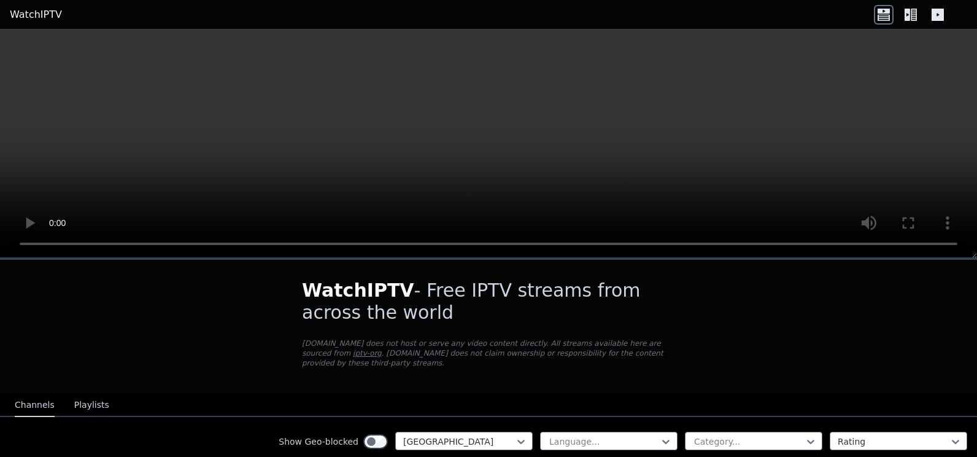
click at [908, 13] on icon at bounding box center [908, 15] width 6 height 12
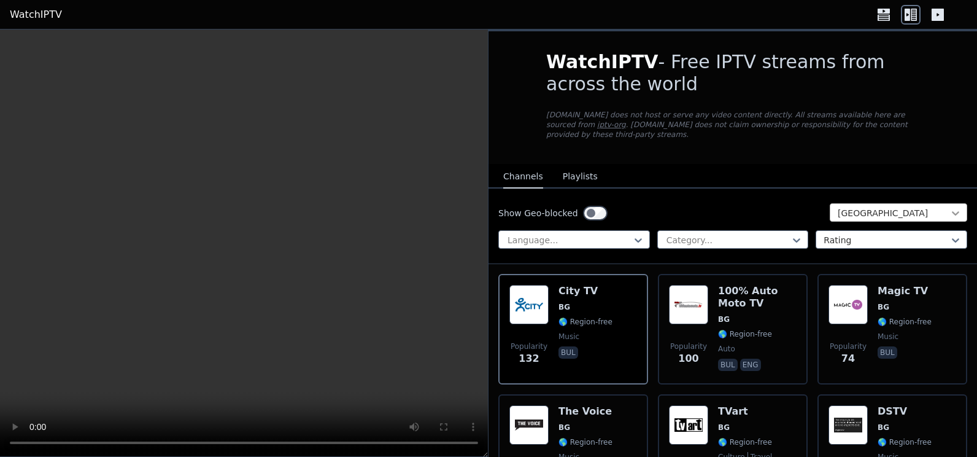
click at [949, 207] on icon at bounding box center [955, 213] width 12 height 12
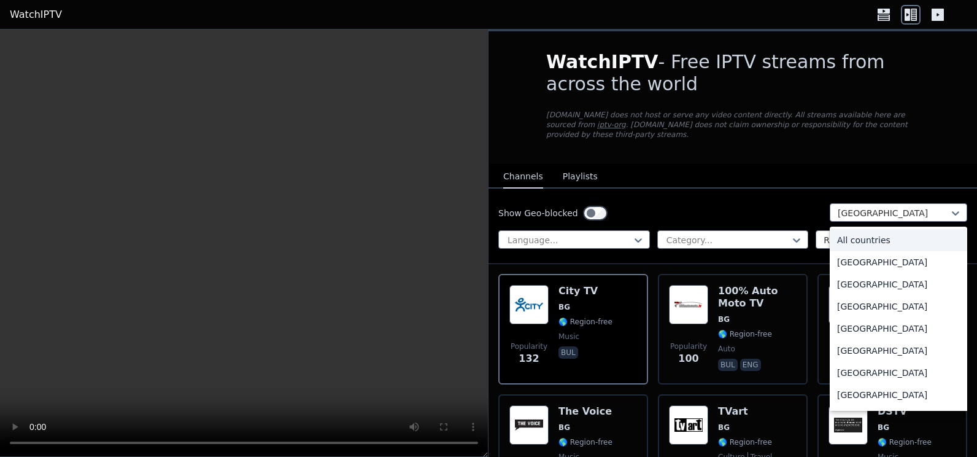
click at [855, 233] on div "All countries" at bounding box center [898, 240] width 137 height 22
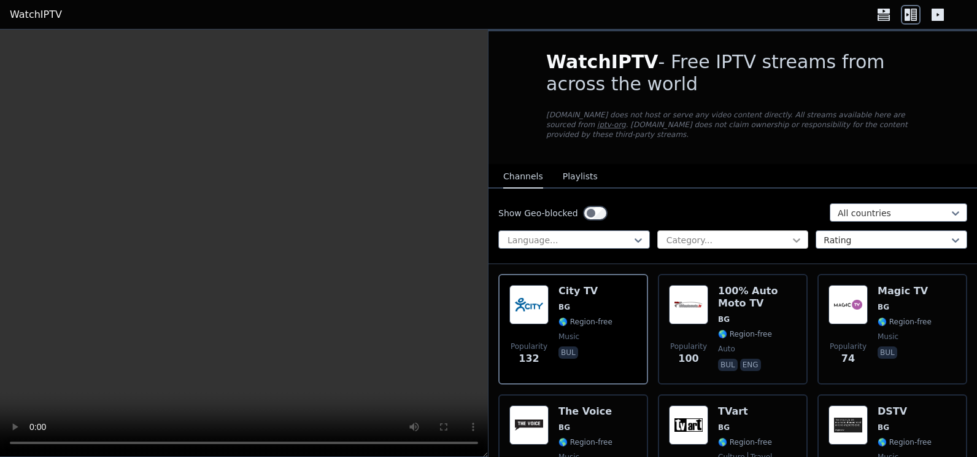
click at [790, 234] on icon at bounding box center [796, 240] width 12 height 12
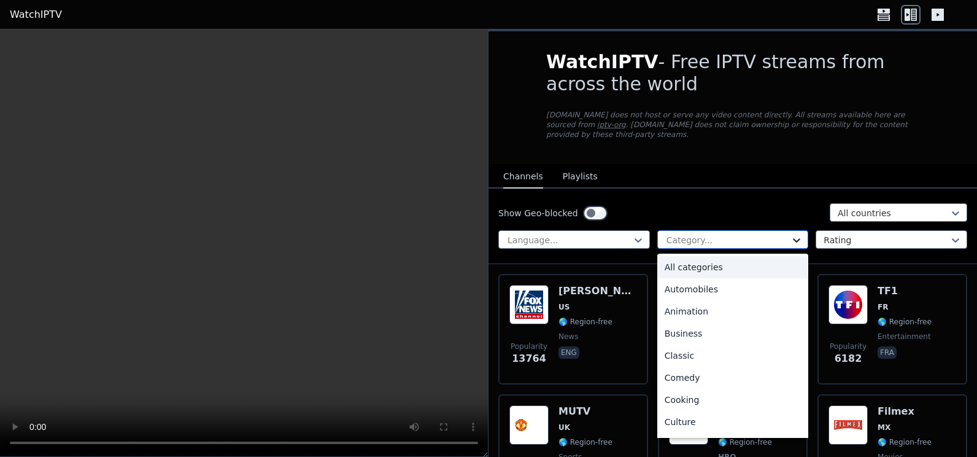
click at [790, 234] on icon at bounding box center [796, 240] width 12 height 12
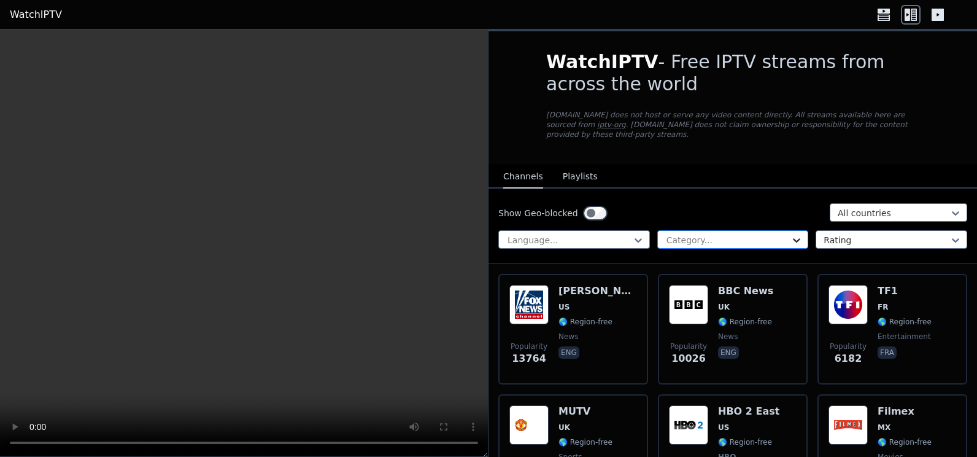
click at [790, 234] on icon at bounding box center [796, 240] width 12 height 12
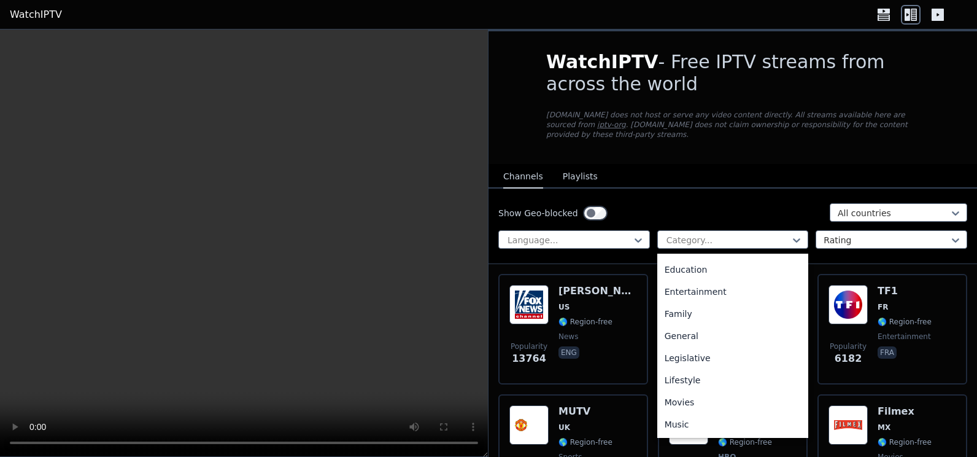
scroll to position [229, 0]
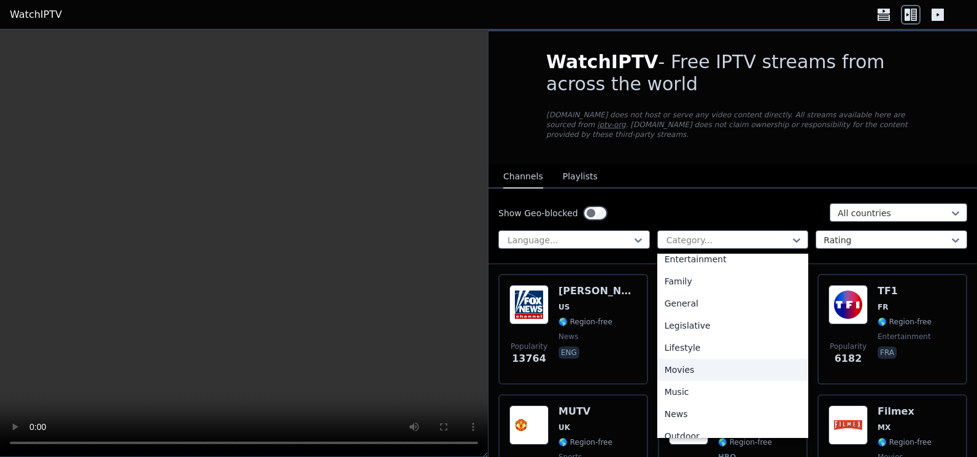
click at [677, 358] on div "Movies" at bounding box center [733, 369] width 152 height 22
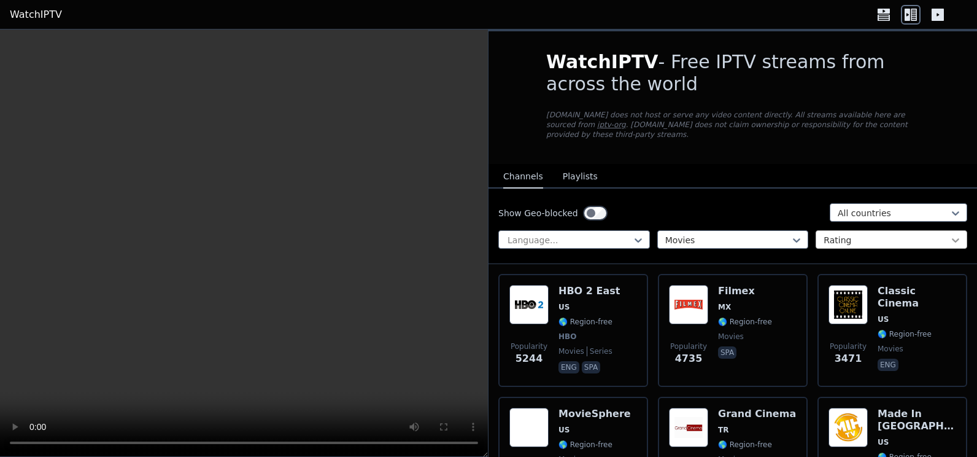
click at [949, 234] on icon at bounding box center [955, 240] width 12 height 12
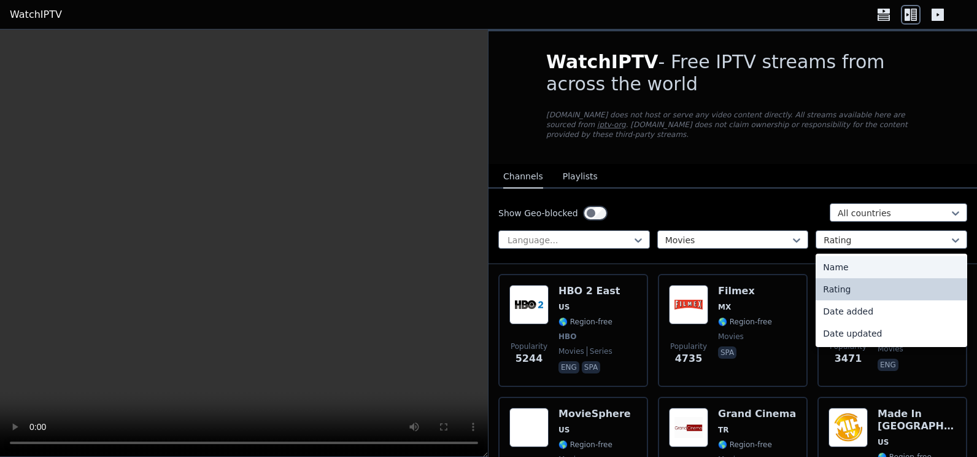
click at [835, 261] on div "Name" at bounding box center [892, 267] width 152 height 22
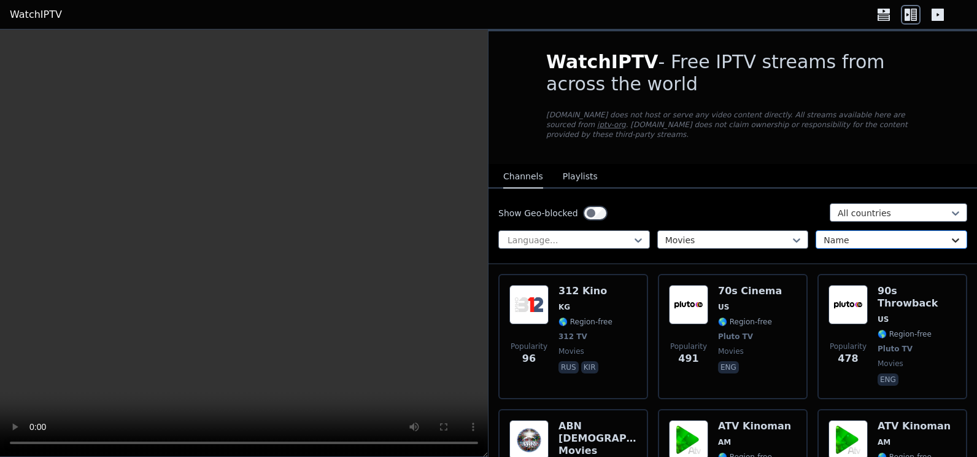
click at [949, 234] on icon at bounding box center [955, 240] width 12 height 12
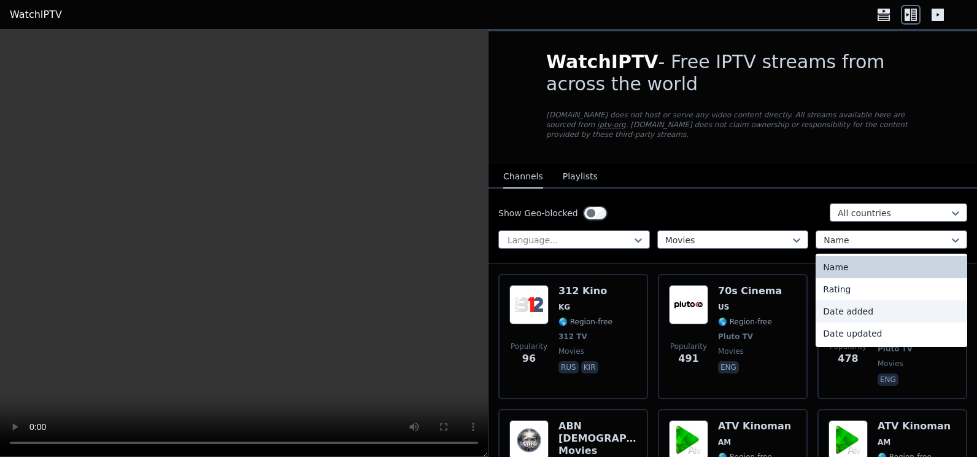
click at [875, 311] on div "Date added" at bounding box center [892, 311] width 152 height 22
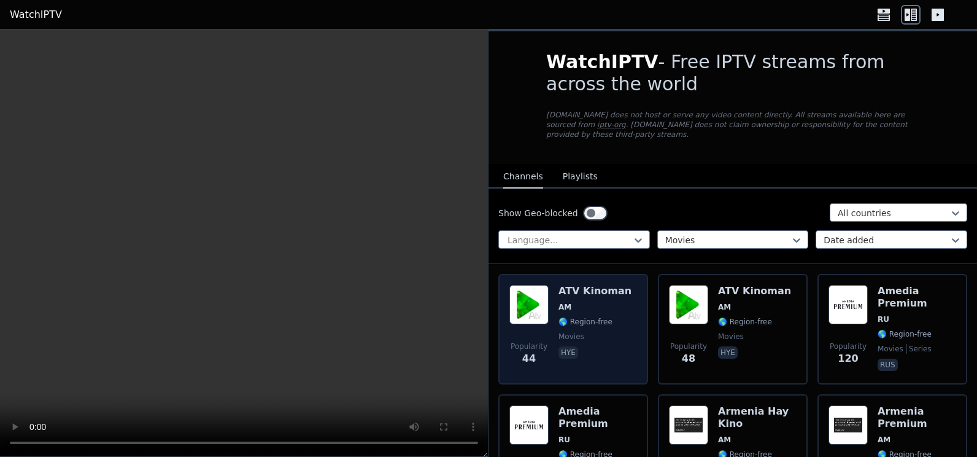
click at [580, 317] on span "🌎 Region-free" at bounding box center [585, 322] width 54 height 10
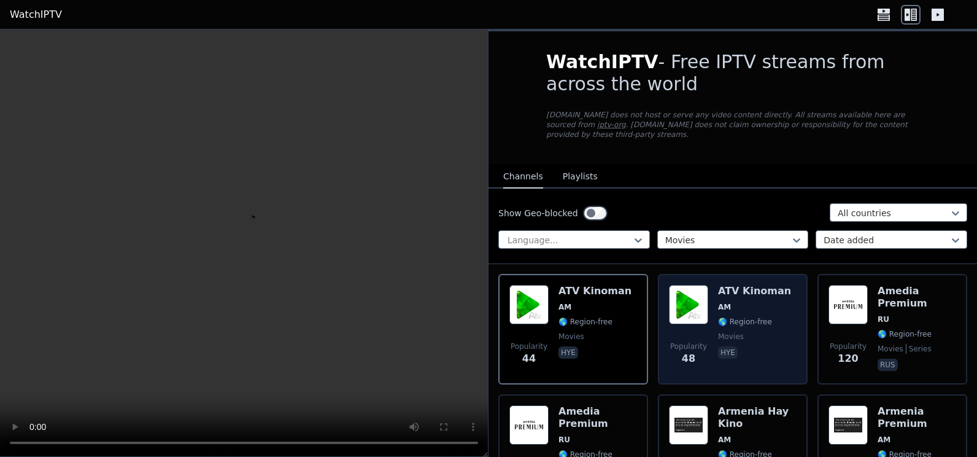
click at [711, 299] on div "Popularity 48 ATV Kinoman AM 🌎 Region-free movies hye" at bounding box center [733, 329] width 128 height 88
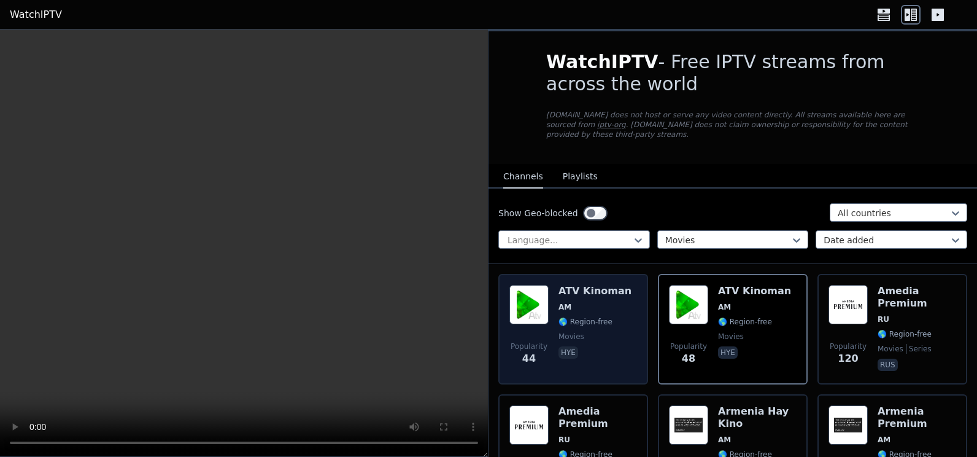
click at [562, 303] on div "ATV Kinoman AM 🌎 Region-free movies hye" at bounding box center [594, 329] width 73 height 88
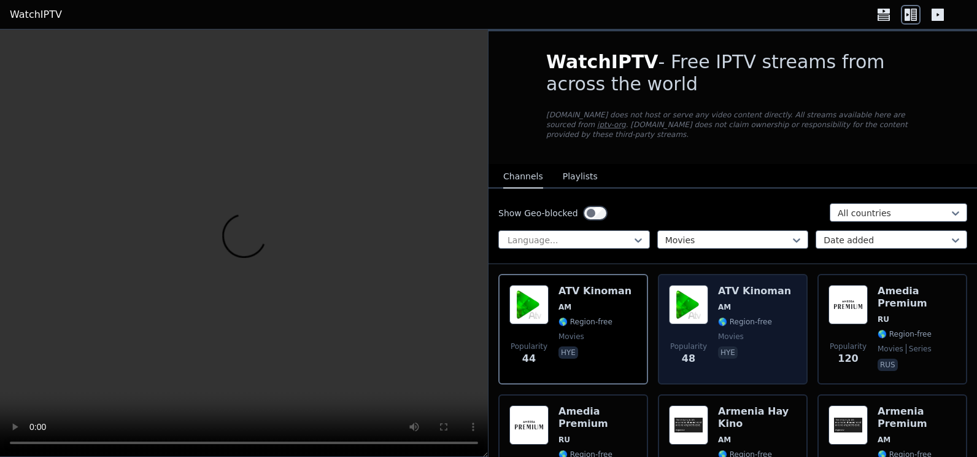
click at [752, 306] on div "ATV Kinoman AM 🌎 Region-free movies hye" at bounding box center [754, 329] width 73 height 88
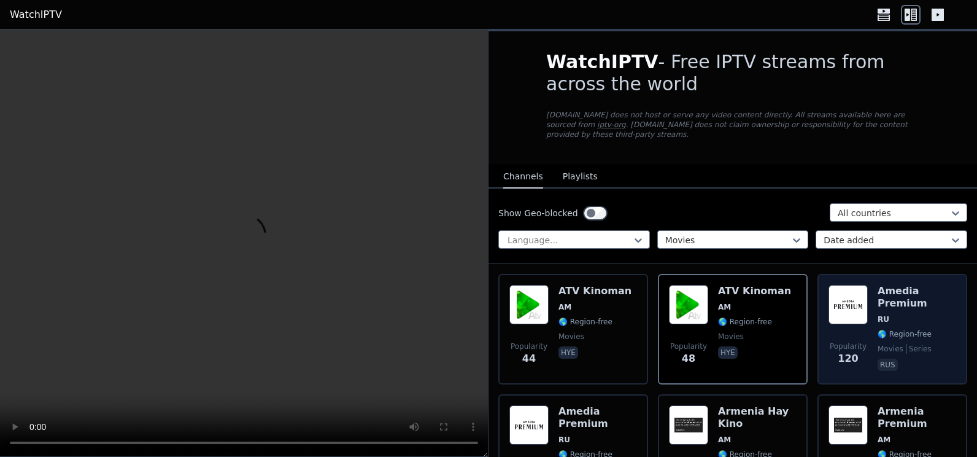
click at [906, 300] on div "Amedia Premium RU 🌎 Region-free movies series rus" at bounding box center [917, 329] width 79 height 88
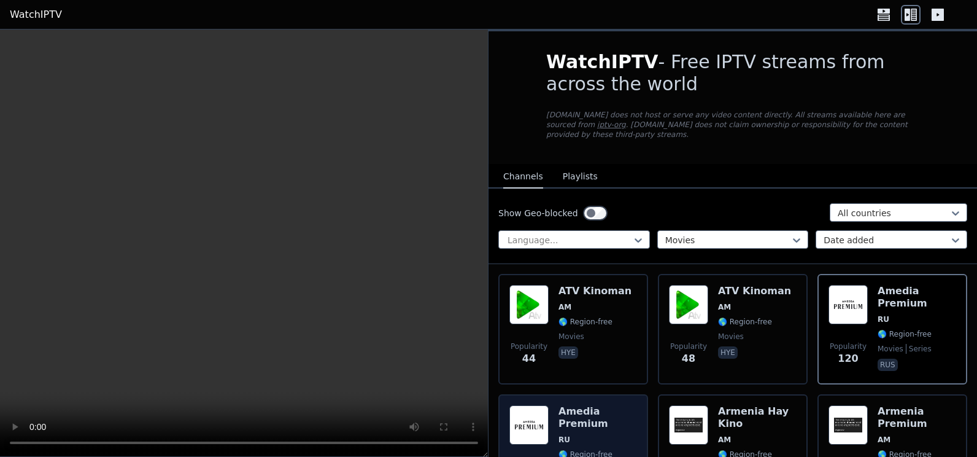
click at [568, 420] on div "Amedia Premium RU 🌎 Region-free movies series rus" at bounding box center [597, 449] width 79 height 88
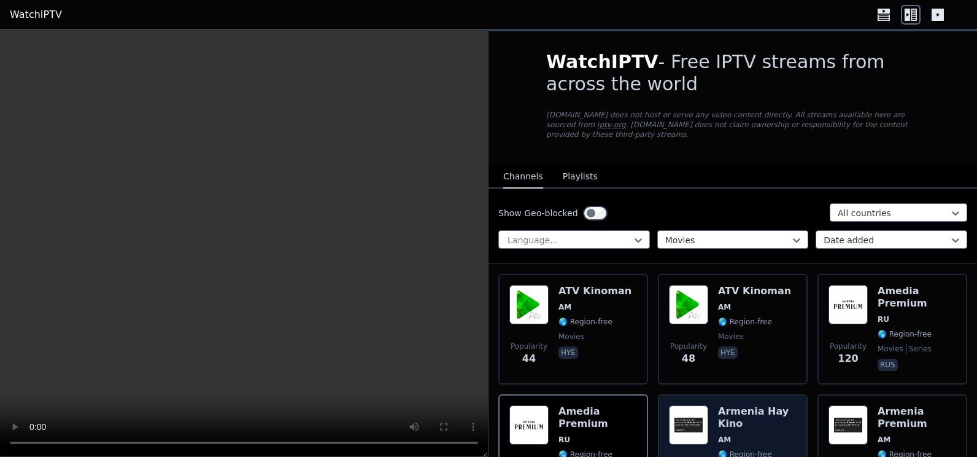
click at [730, 420] on div "Armenia Hay Kino AM 🌎 Region-free movies hye" at bounding box center [757, 449] width 79 height 88
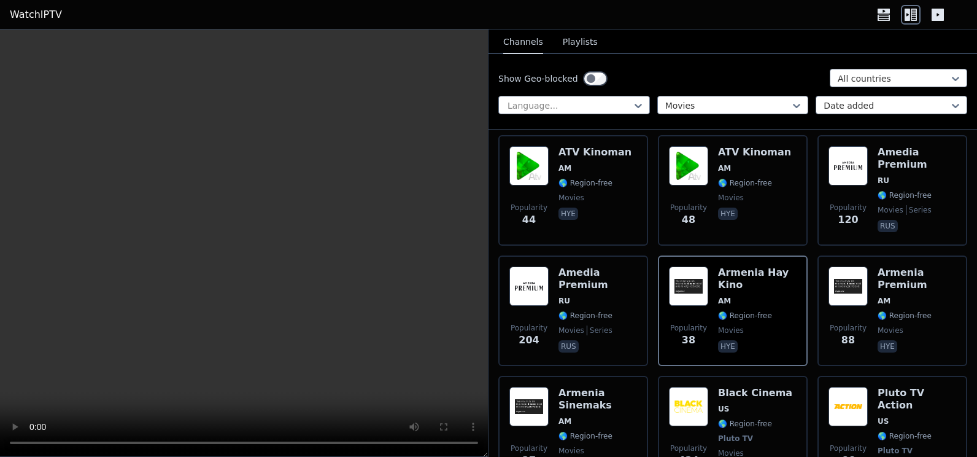
scroll to position [163, 0]
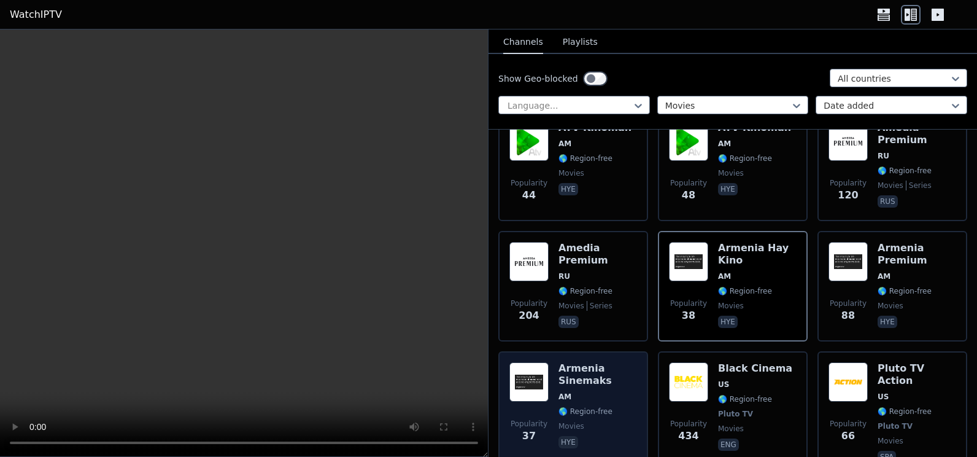
click at [544, 411] on span "Popularity 37" at bounding box center [528, 430] width 39 height 39
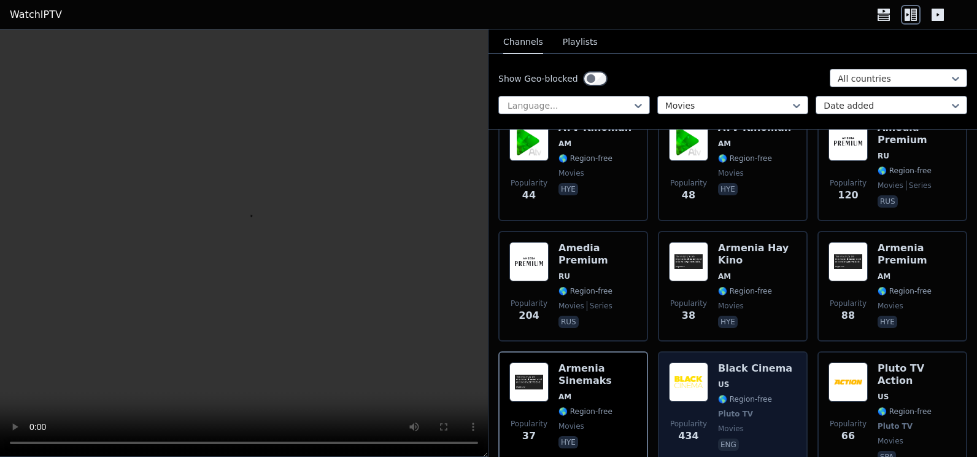
click at [700, 396] on div "Popularity 434" at bounding box center [688, 413] width 39 height 103
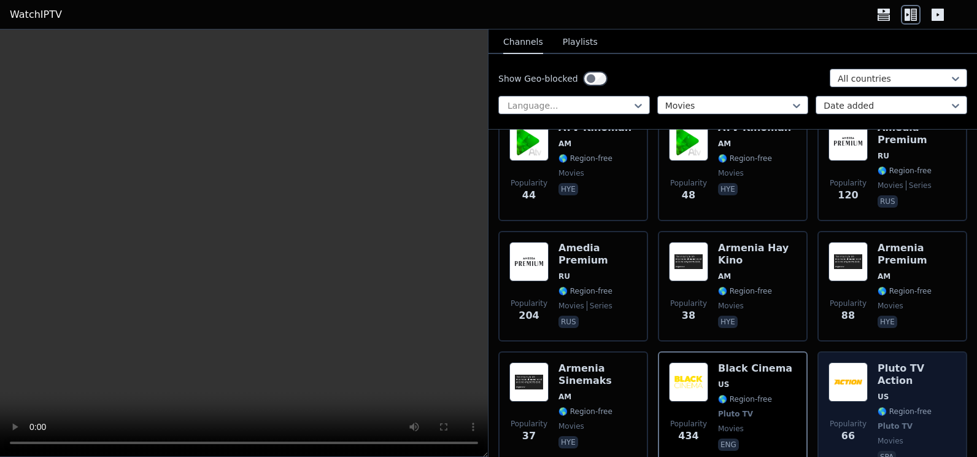
click at [878, 421] on span "Pluto TV" at bounding box center [895, 426] width 35 height 10
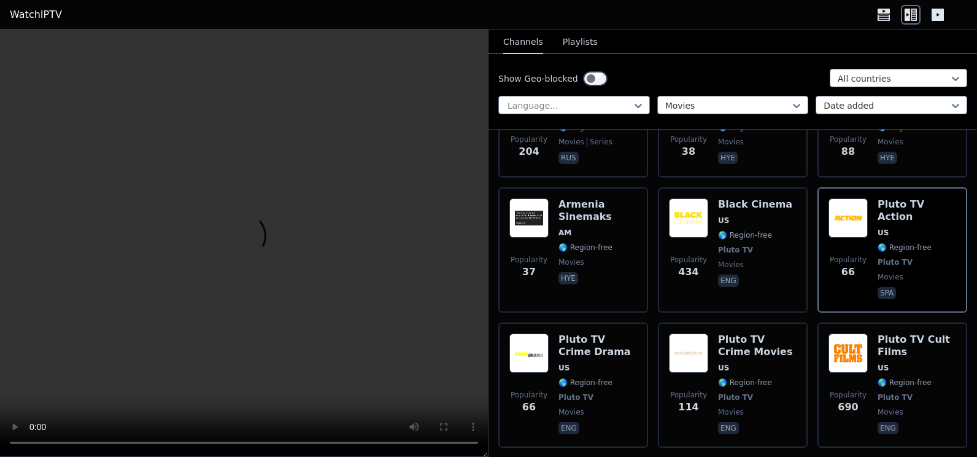
scroll to position [376, 0]
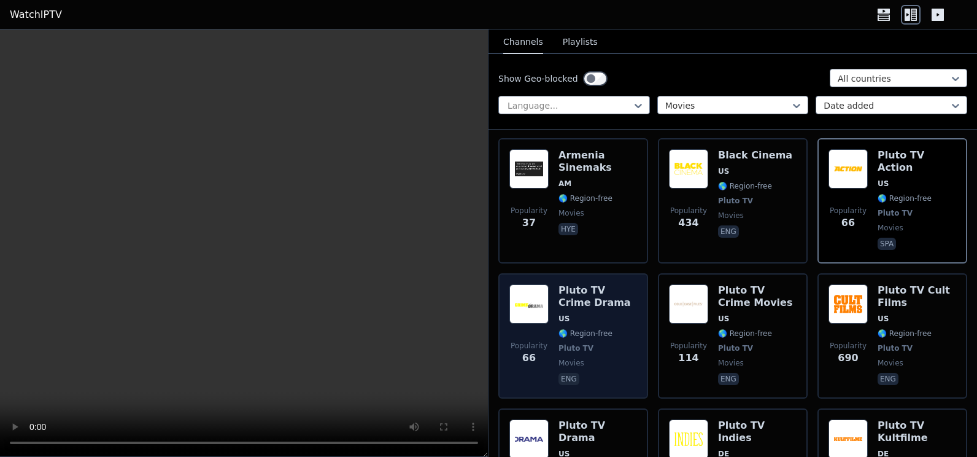
click at [555, 284] on div "Popularity 66 Pluto TV Crime Drama US 🌎 Region-free Pluto TV movies eng" at bounding box center [573, 335] width 128 height 103
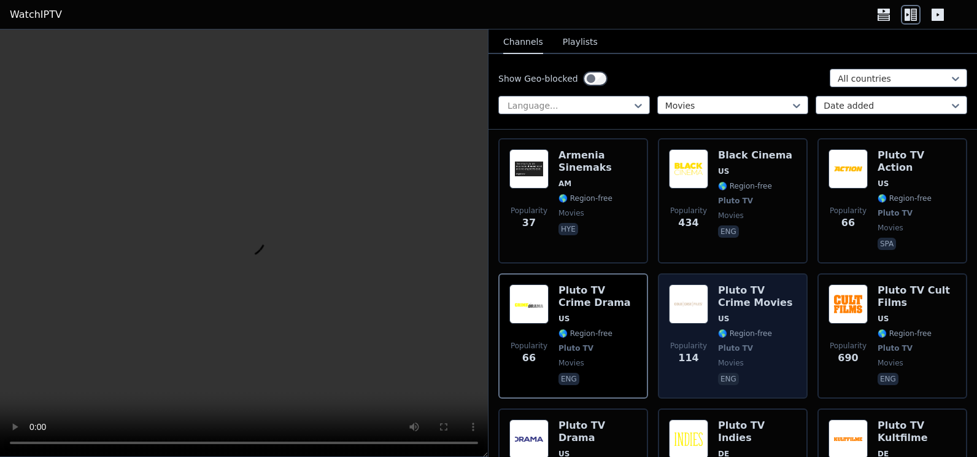
click at [712, 302] on div "Popularity 114 Pluto TV Crime Movies US 🌎 Region-free Pluto TV movies eng" at bounding box center [733, 335] width 128 height 103
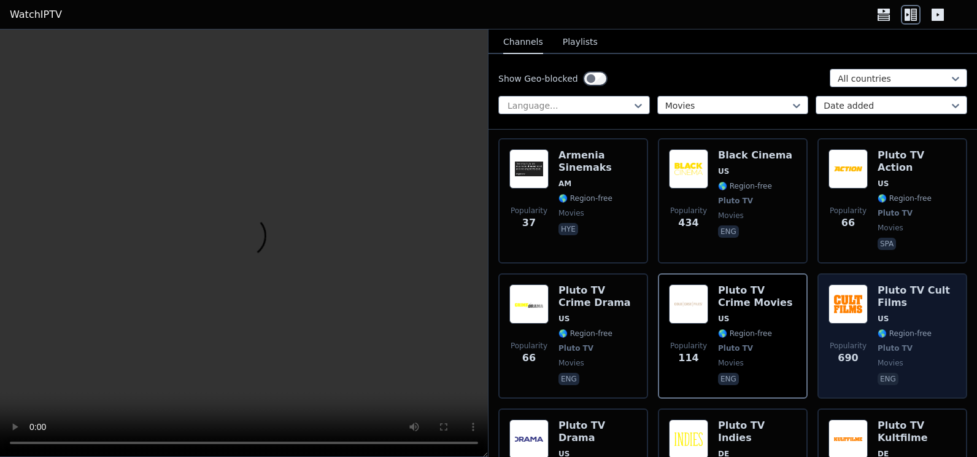
click at [878, 320] on div "Pluto TV Cult Films US 🌎 Region-free Pluto TV movies eng" at bounding box center [917, 335] width 79 height 103
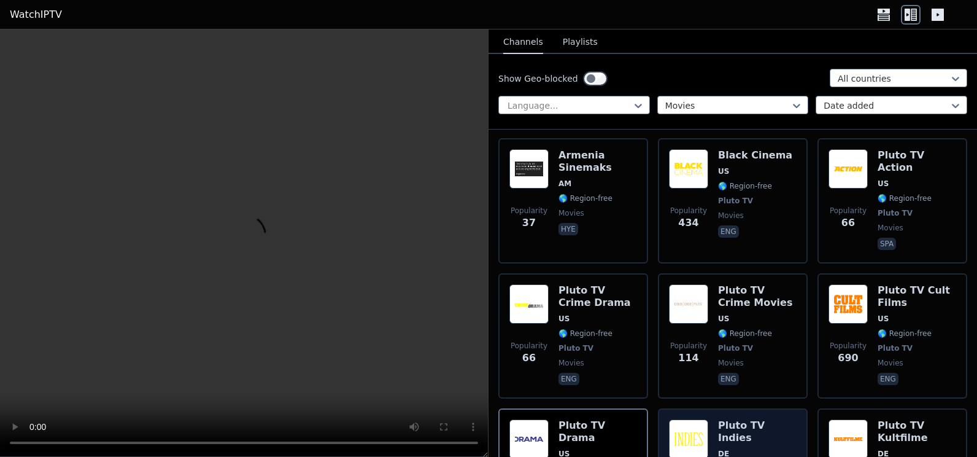
click at [949, 106] on icon at bounding box center [955, 105] width 12 height 12
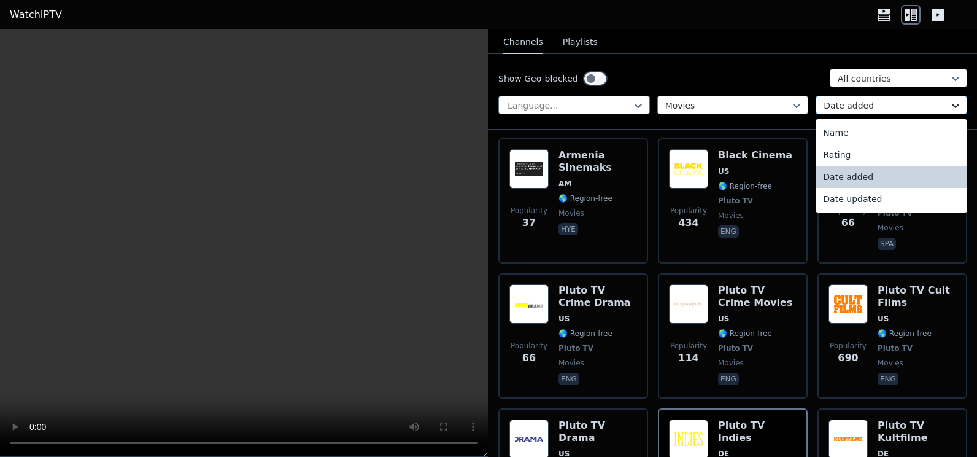
click at [949, 106] on icon at bounding box center [955, 105] width 12 height 12
click at [848, 127] on div "Name" at bounding box center [892, 133] width 152 height 22
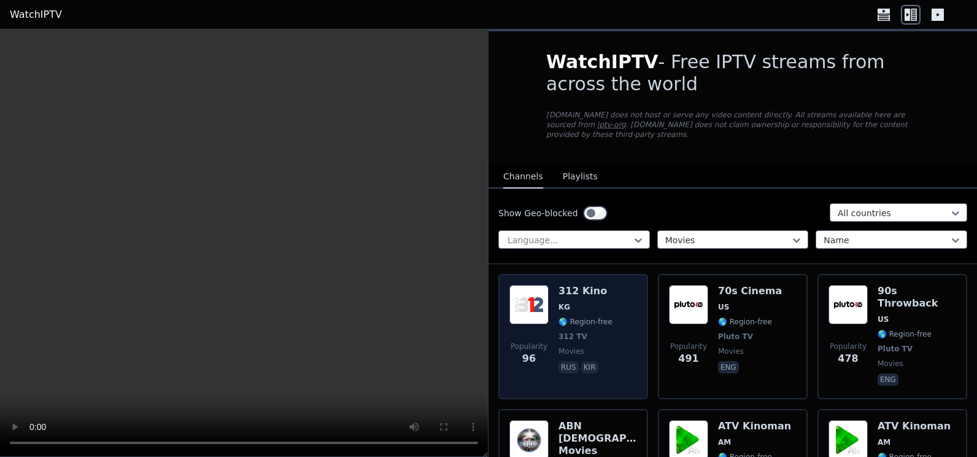
click at [567, 317] on span "🌎 Region-free" at bounding box center [585, 322] width 54 height 10
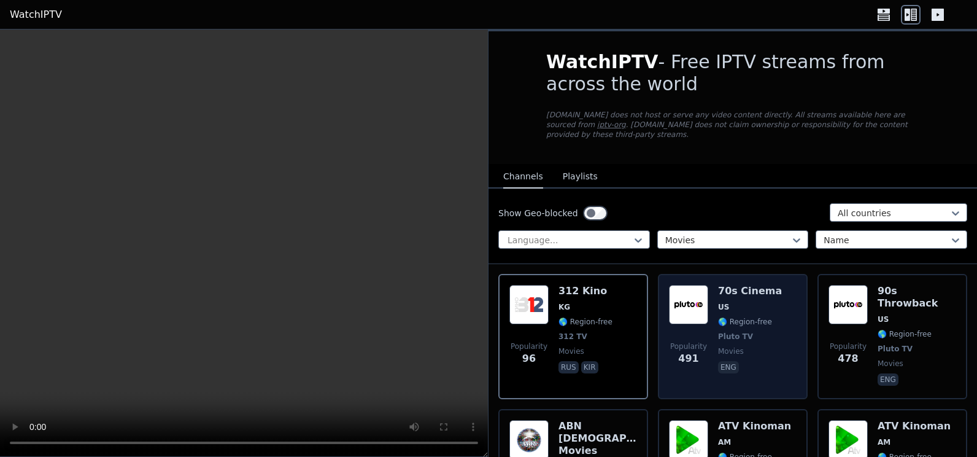
click at [736, 302] on span "US" at bounding box center [750, 307] width 64 height 10
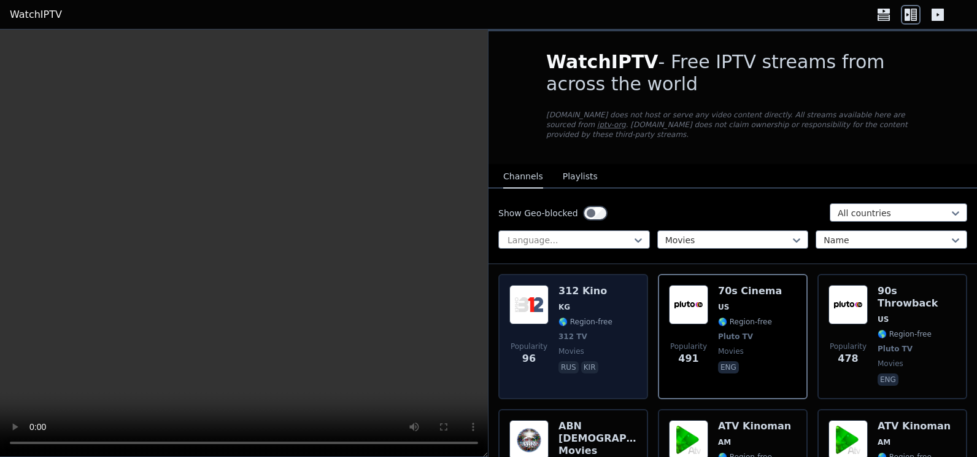
click at [536, 314] on img at bounding box center [528, 304] width 39 height 39
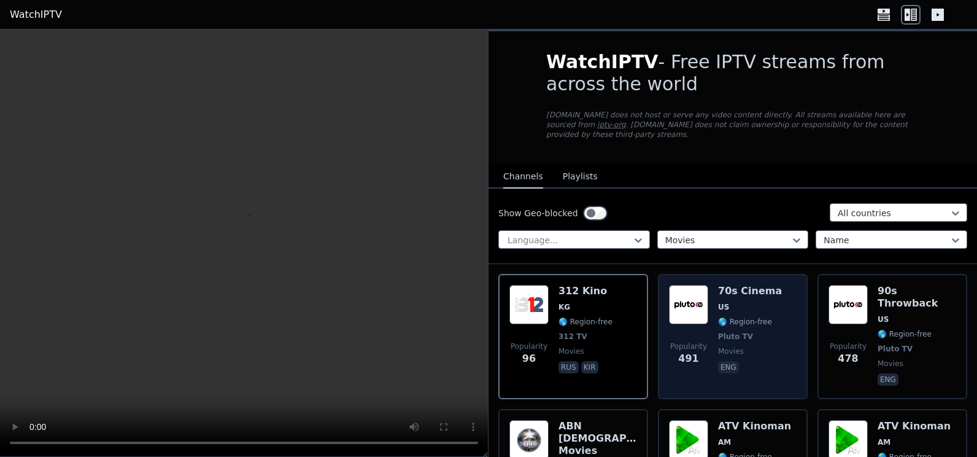
click at [713, 320] on div "Popularity 491 70s Cinema US 🌎 Region-free Pluto TV movies eng" at bounding box center [733, 336] width 128 height 103
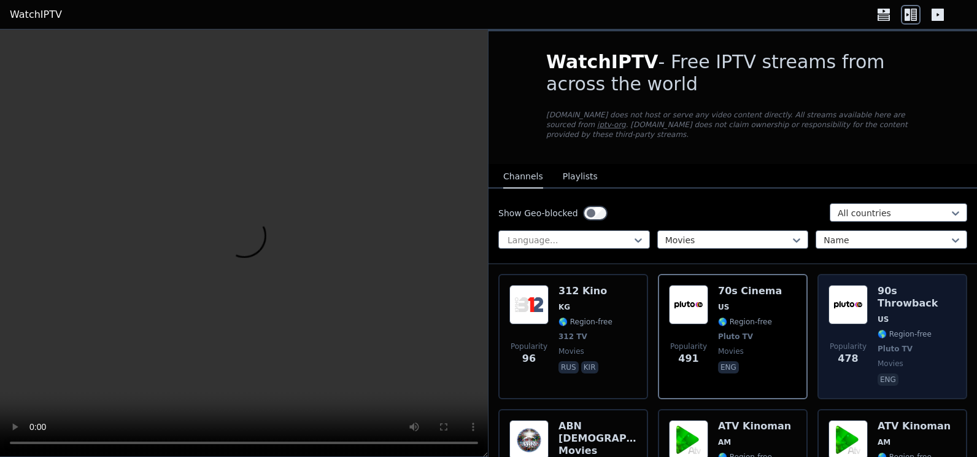
click at [881, 321] on div "90s Throwback US 🌎 Region-free Pluto TV movies eng" at bounding box center [917, 336] width 79 height 103
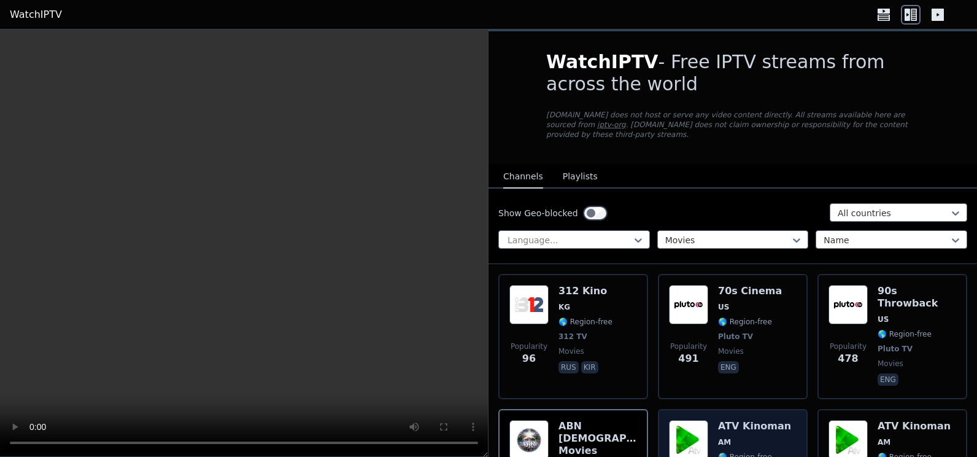
click at [735, 437] on span "AM" at bounding box center [754, 442] width 73 height 10
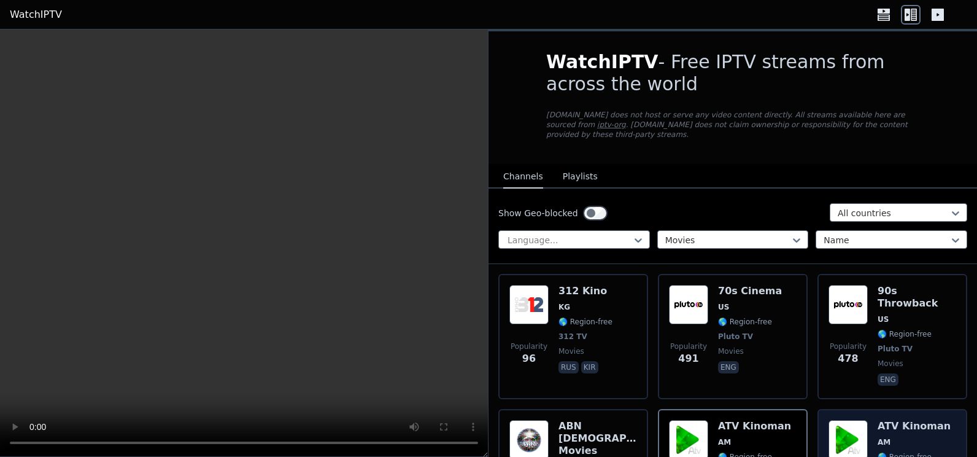
click at [892, 452] on span "🌎 Region-free" at bounding box center [905, 457] width 54 height 10
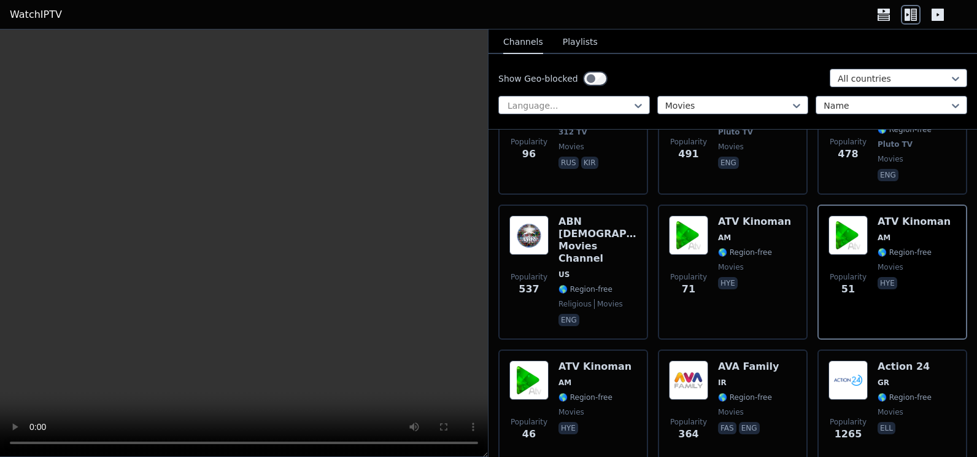
scroll to position [237, 0]
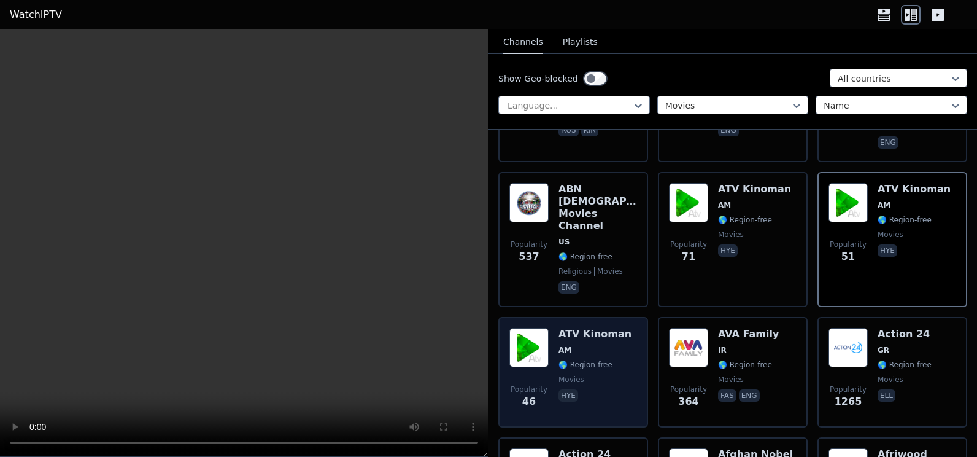
click at [552, 346] on div "Popularity 46 ATV Kinoman AM 🌎 Region-free movies hye" at bounding box center [573, 372] width 128 height 88
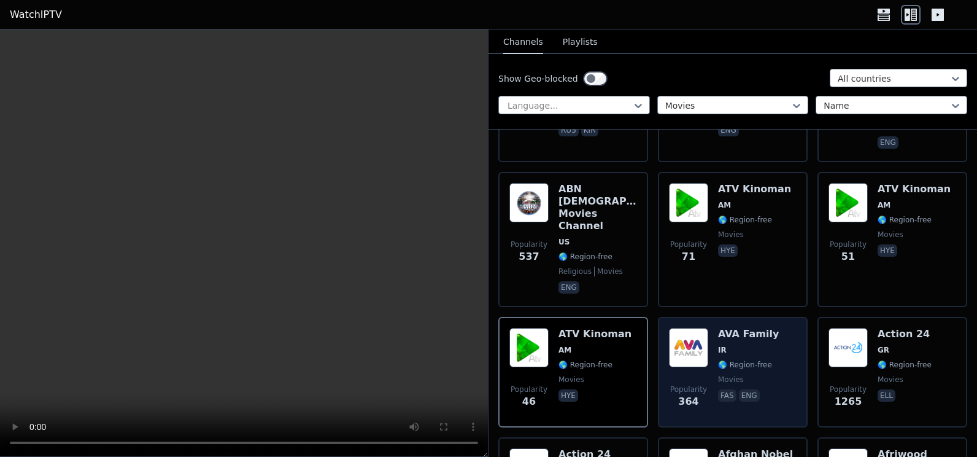
click at [700, 328] on div "Popularity 364" at bounding box center [688, 372] width 39 height 88
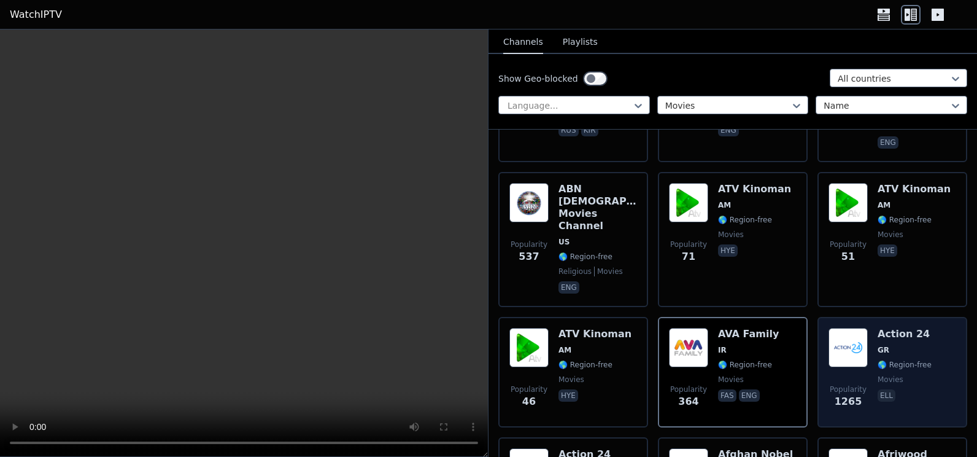
click at [860, 328] on div "Popularity 1265" at bounding box center [847, 372] width 39 height 88
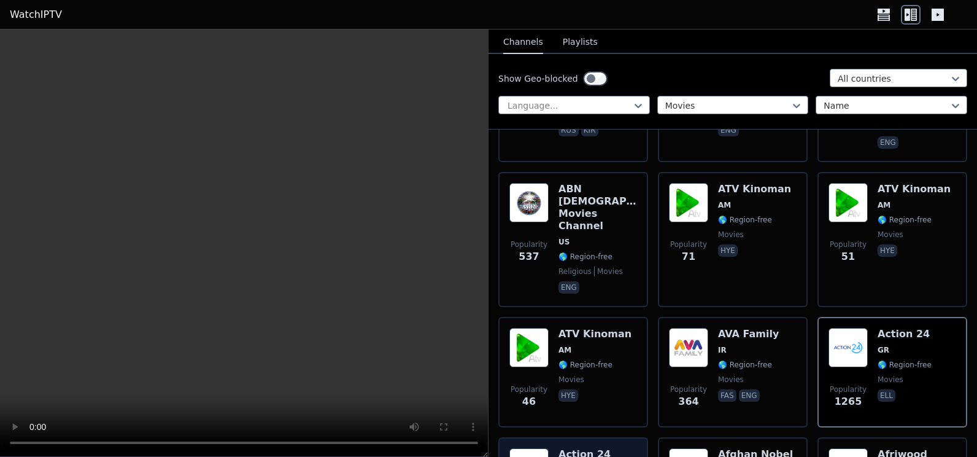
click at [878, 448] on h6 "Afriwood Blockbuster" at bounding box center [917, 460] width 79 height 25
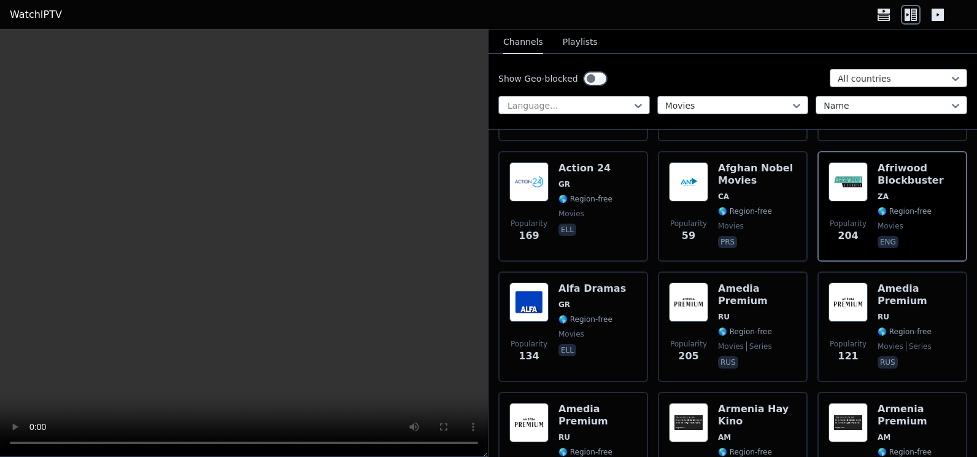
scroll to position [515, 0]
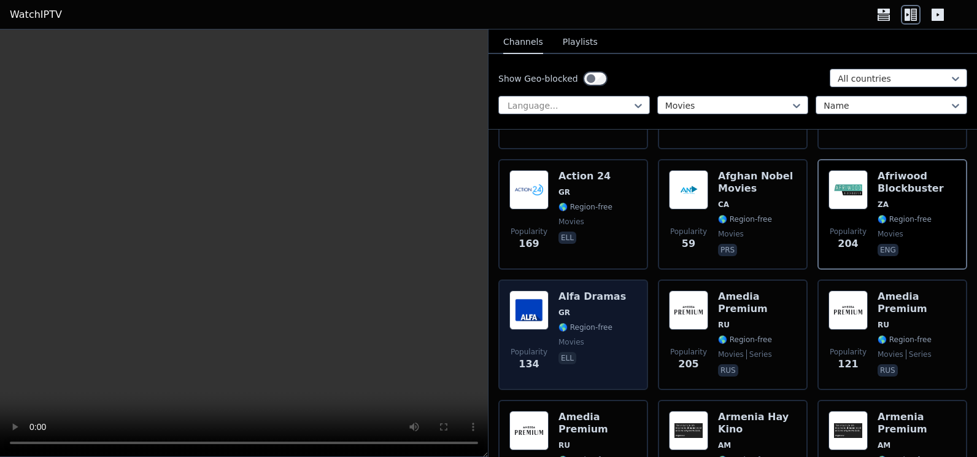
click at [569, 300] on div "Alfa Dramas GR 🌎 Region-free movies ell" at bounding box center [592, 334] width 68 height 88
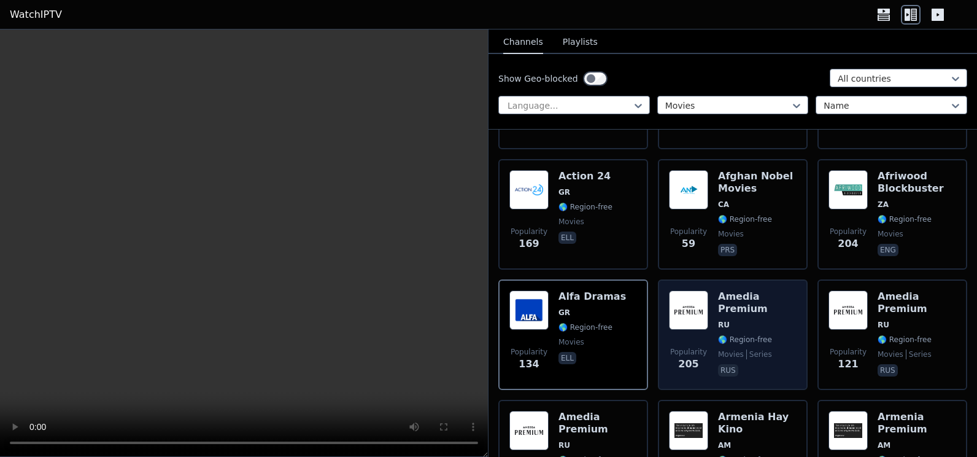
click at [724, 334] on span "🌎 Region-free" at bounding box center [745, 339] width 54 height 10
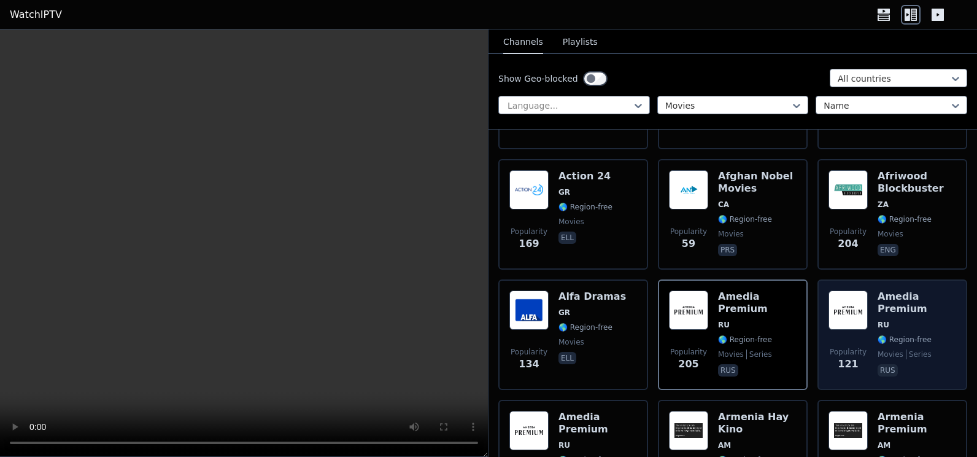
click at [890, 290] on div "Amedia Premium RU 🌎 Region-free movies series rus" at bounding box center [917, 334] width 79 height 88
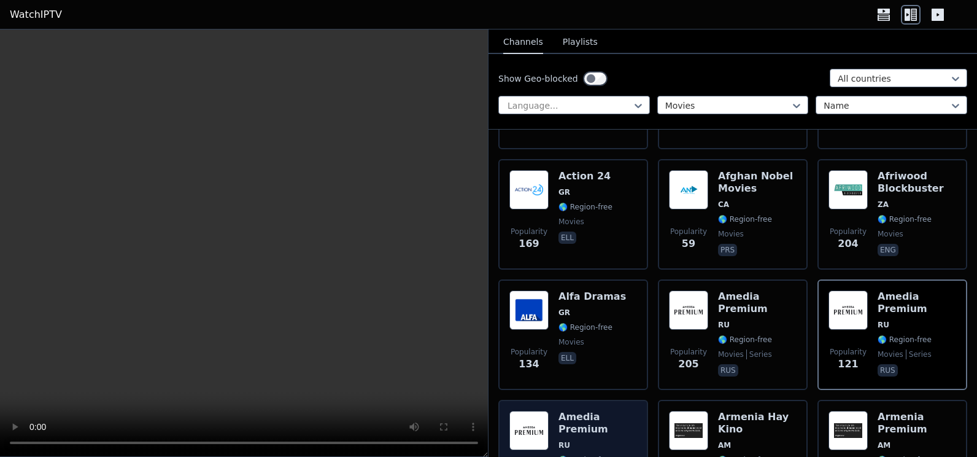
click at [611, 411] on div "Amedia Premium RU 🌎 Region-free movies series rus" at bounding box center [597, 455] width 79 height 88
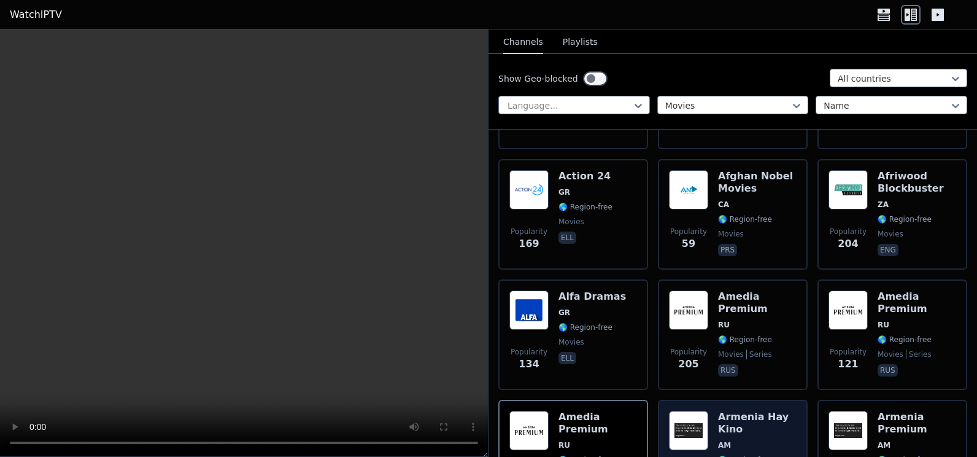
click at [728, 440] on span "AM" at bounding box center [757, 445] width 79 height 10
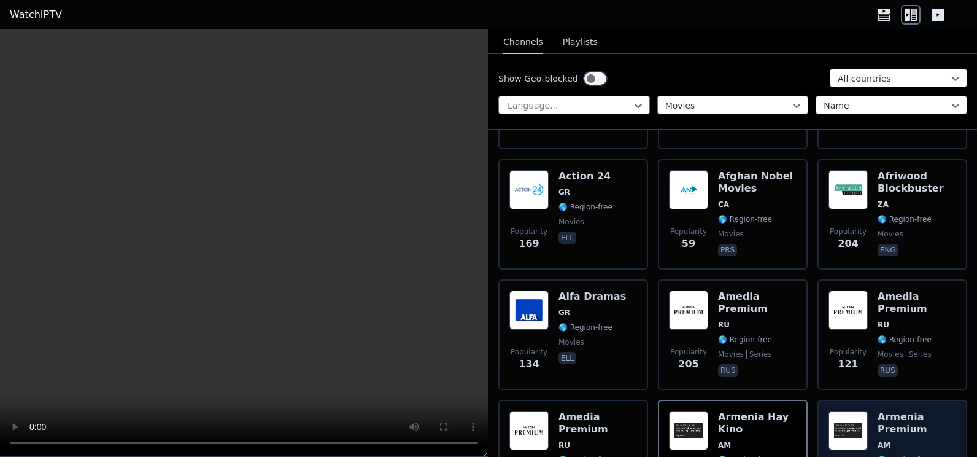
click at [863, 411] on div "Popularity 88 Armenia Premium AM 🌎 Region-free movies hye" at bounding box center [892, 455] width 128 height 88
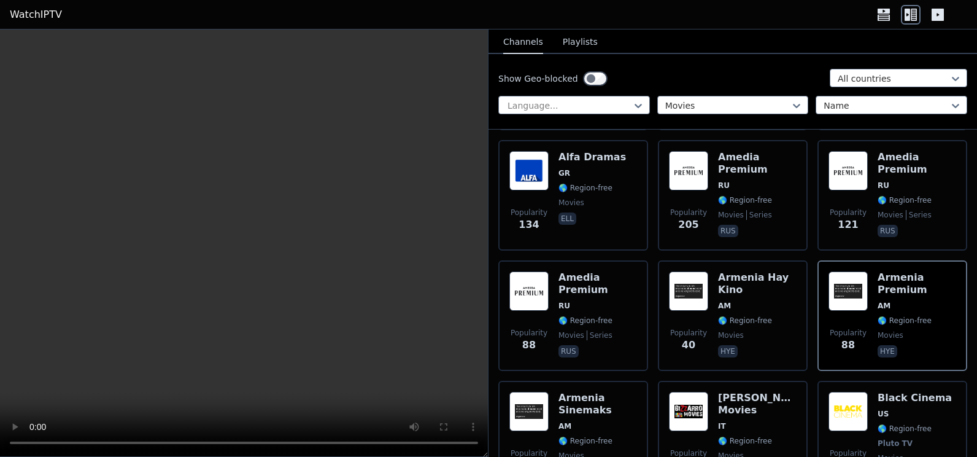
scroll to position [760, 0]
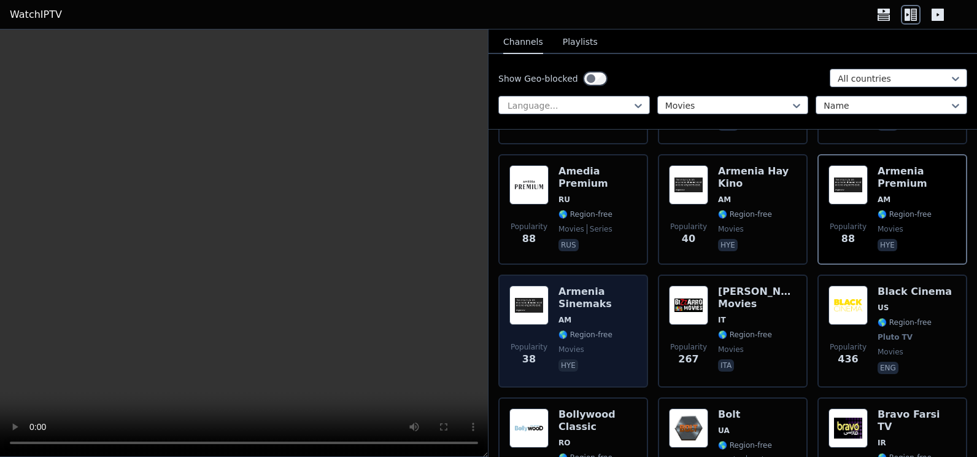
click at [541, 334] on span "Popularity 38" at bounding box center [528, 353] width 39 height 39
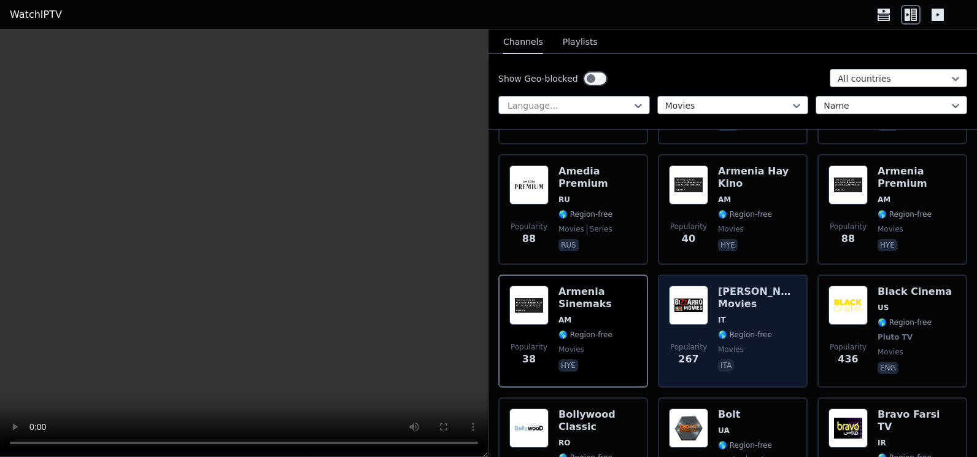
click at [697, 334] on span "Popularity 267" at bounding box center [688, 353] width 39 height 39
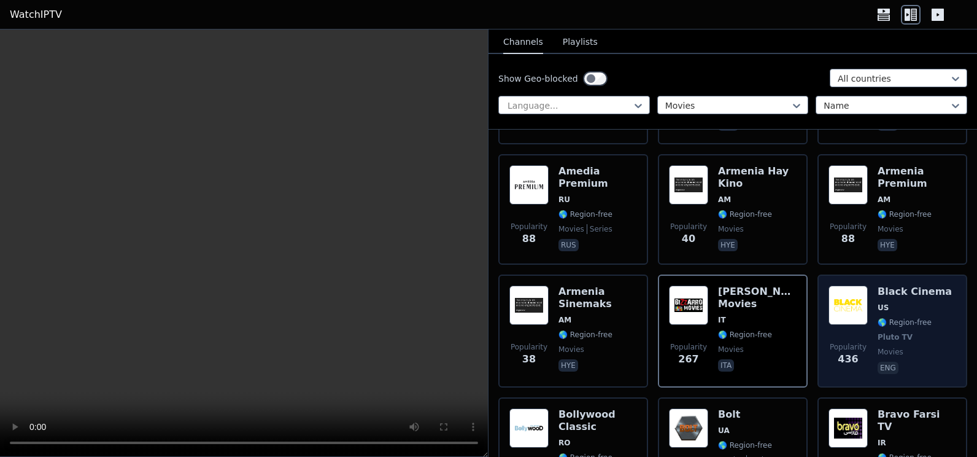
click at [878, 332] on span "Pluto TV" at bounding box center [895, 337] width 35 height 10
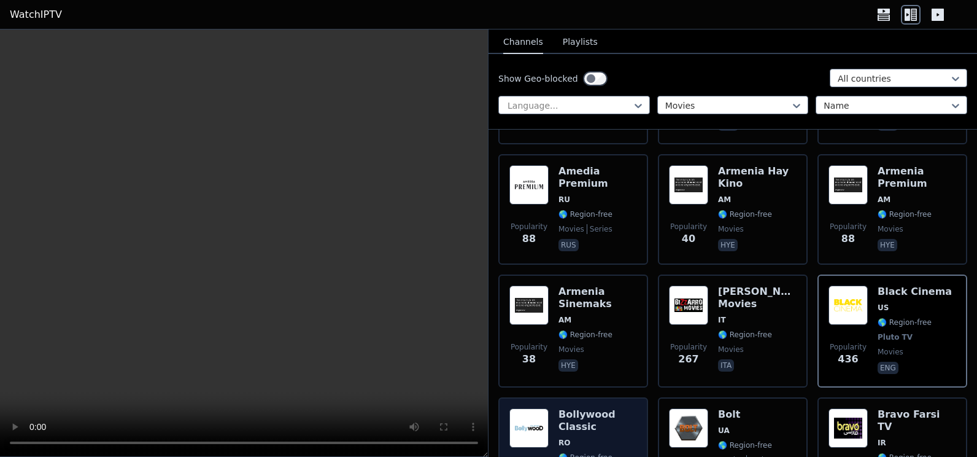
click at [588, 408] on div "Bollywood Classic RO 🌎 Region-free movies classic [PERSON_NAME]" at bounding box center [597, 452] width 79 height 88
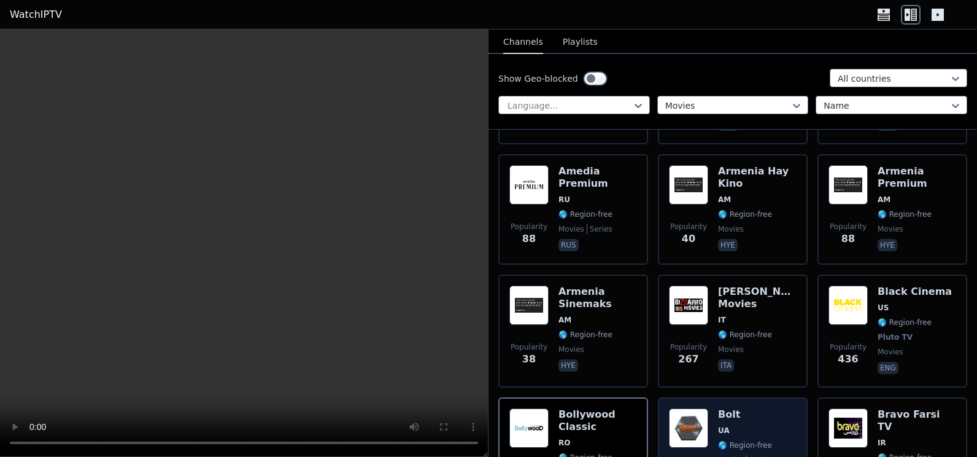
click at [709, 408] on div "Popularity 104 Bolt UA 🌎 Region-free movies series ukr" at bounding box center [733, 452] width 128 height 88
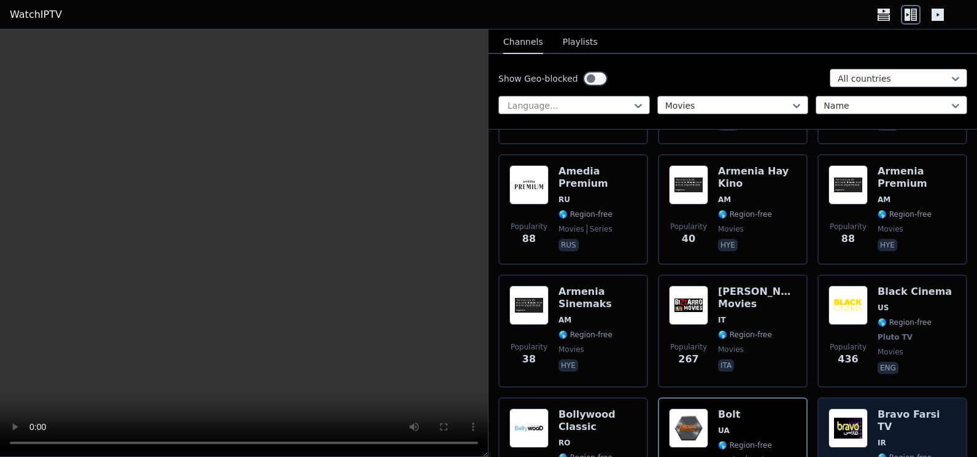
click at [878, 408] on div "Bravo Farsi TV IR 🌎 Region-free movies series fas" at bounding box center [917, 452] width 79 height 88
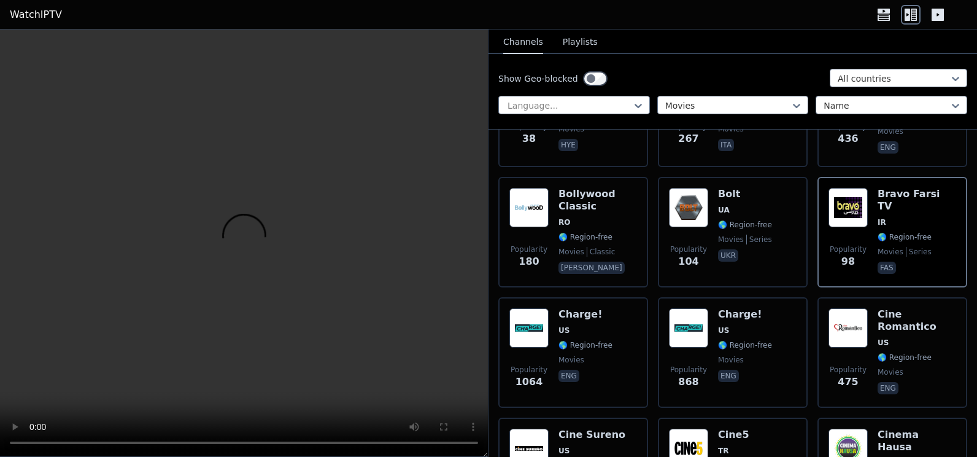
scroll to position [1005, 0]
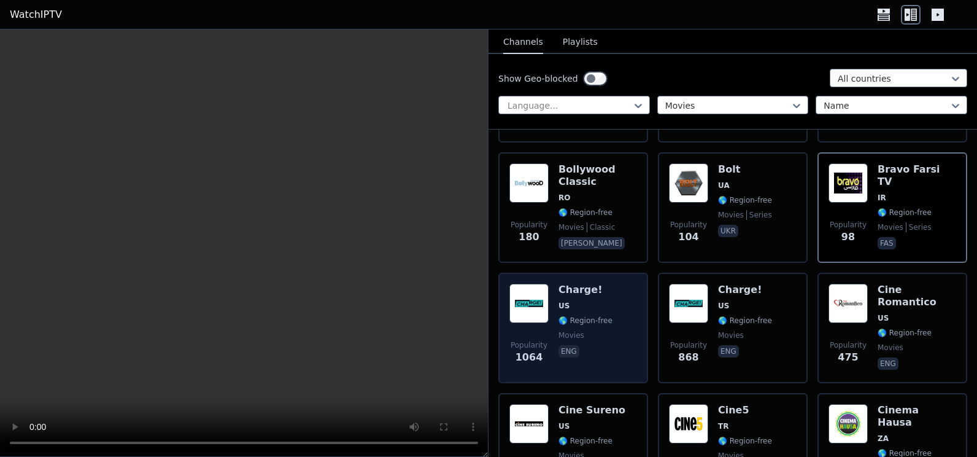
click at [583, 345] on span "eng" at bounding box center [585, 352] width 54 height 15
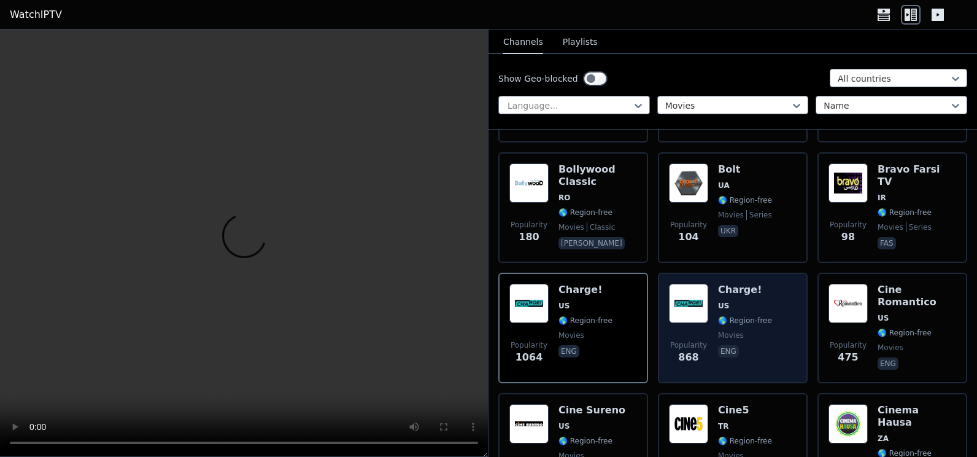
click at [724, 345] on p "eng" at bounding box center [728, 351] width 21 height 12
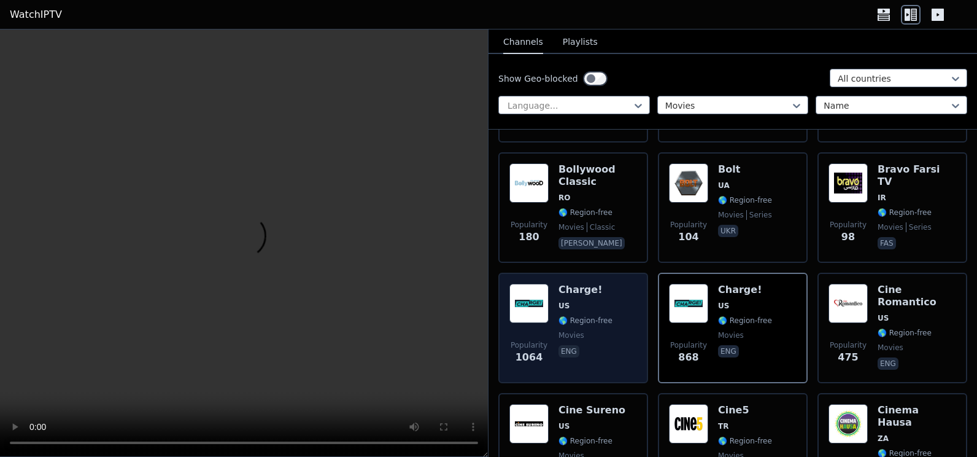
click at [593, 330] on span "movies" at bounding box center [585, 335] width 54 height 10
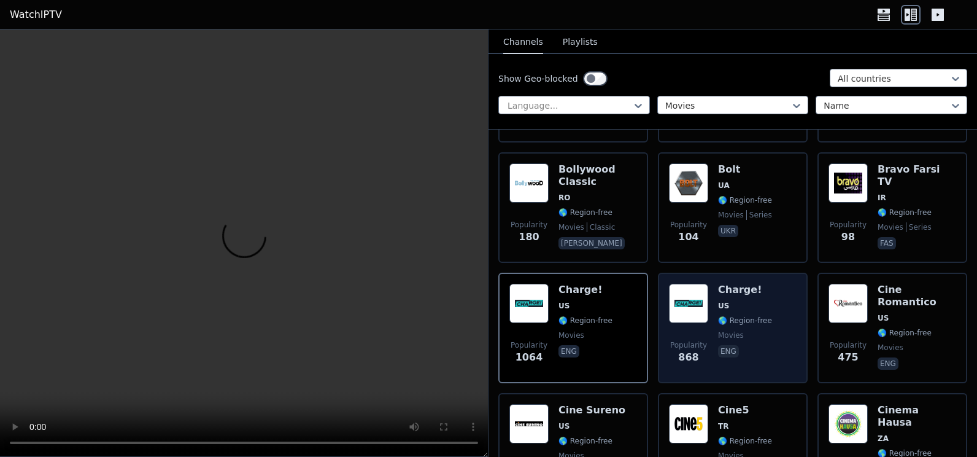
click at [704, 333] on span "Popularity 868" at bounding box center [688, 352] width 39 height 39
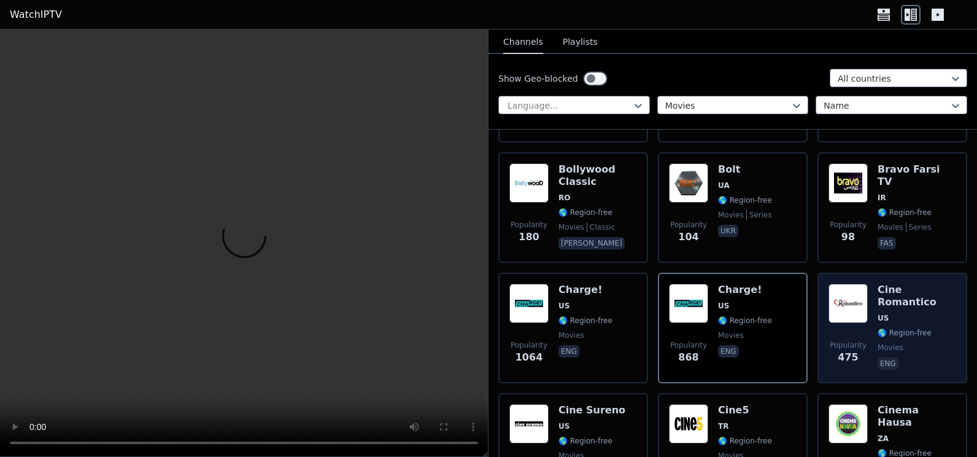
click at [854, 340] on span "Popularity" at bounding box center [848, 345] width 37 height 10
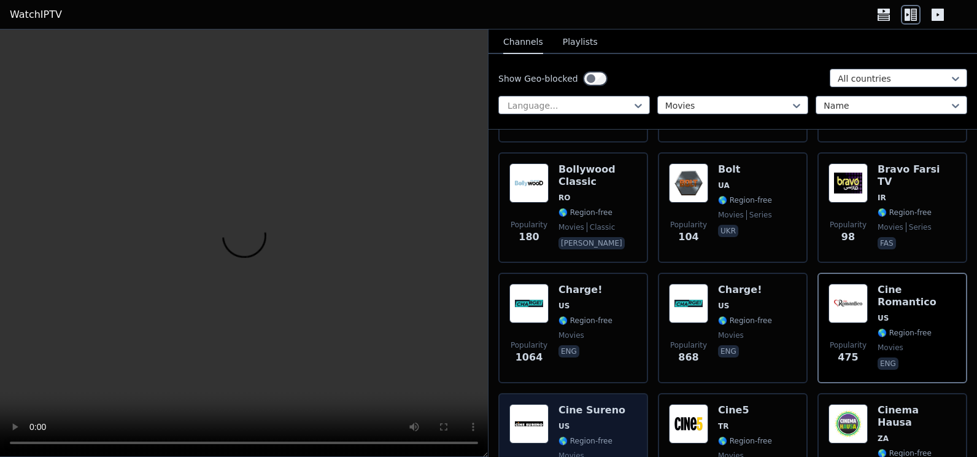
click at [568, 436] on span "🌎 Region-free" at bounding box center [585, 441] width 54 height 10
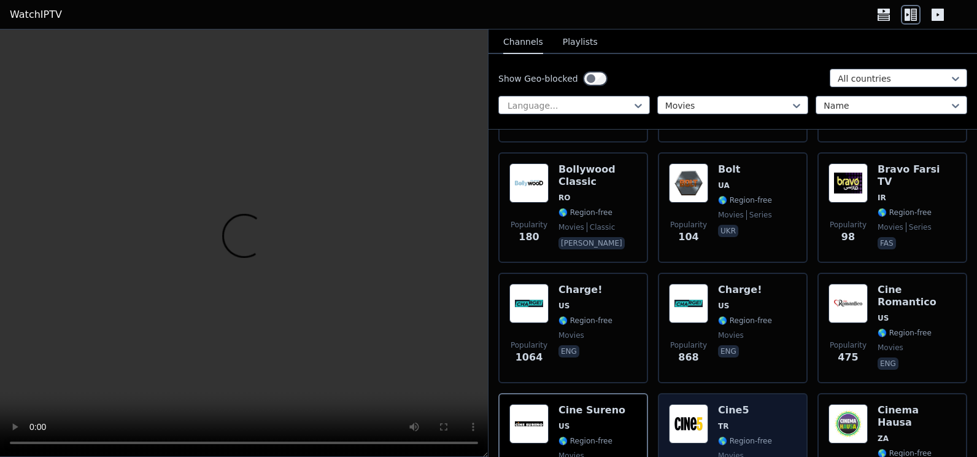
click at [736, 450] on span "movies" at bounding box center [731, 455] width 26 height 10
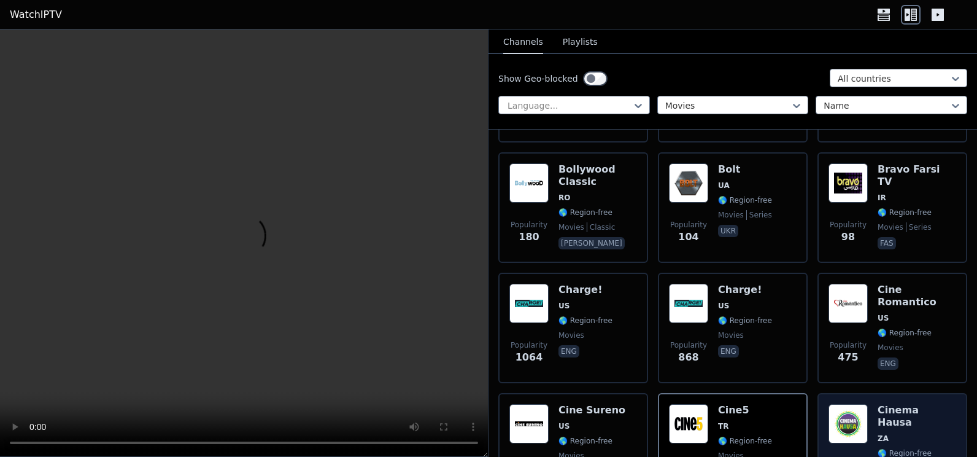
click at [919, 448] on span "🌎 Region-free" at bounding box center [905, 453] width 54 height 10
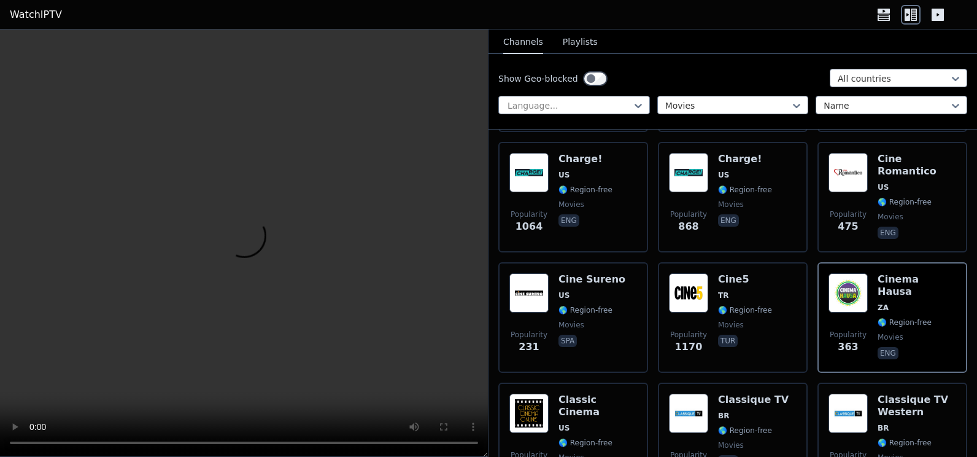
scroll to position [1242, 0]
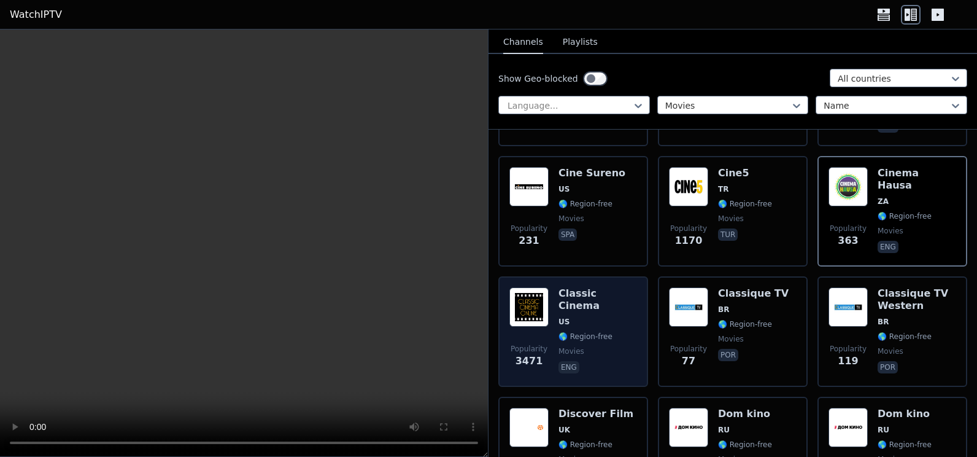
click at [531, 287] on div "Popularity 3471" at bounding box center [528, 331] width 39 height 88
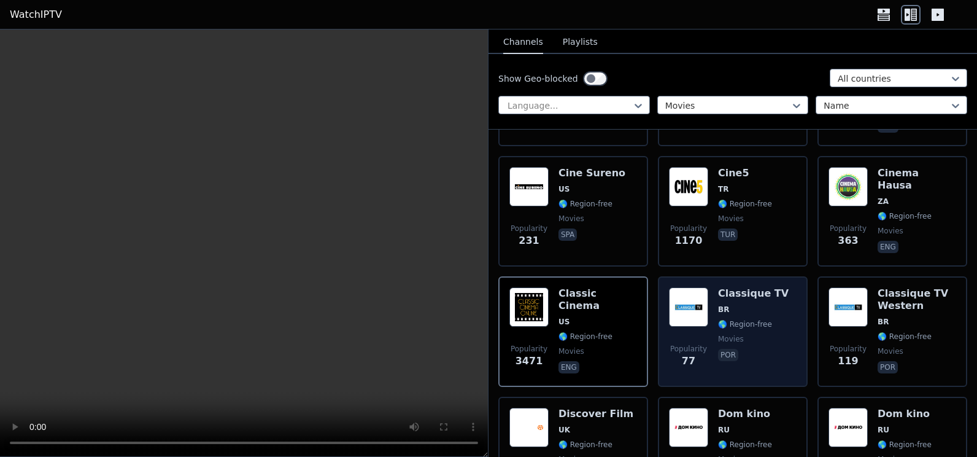
click at [689, 288] on div "Popularity 77" at bounding box center [688, 331] width 39 height 88
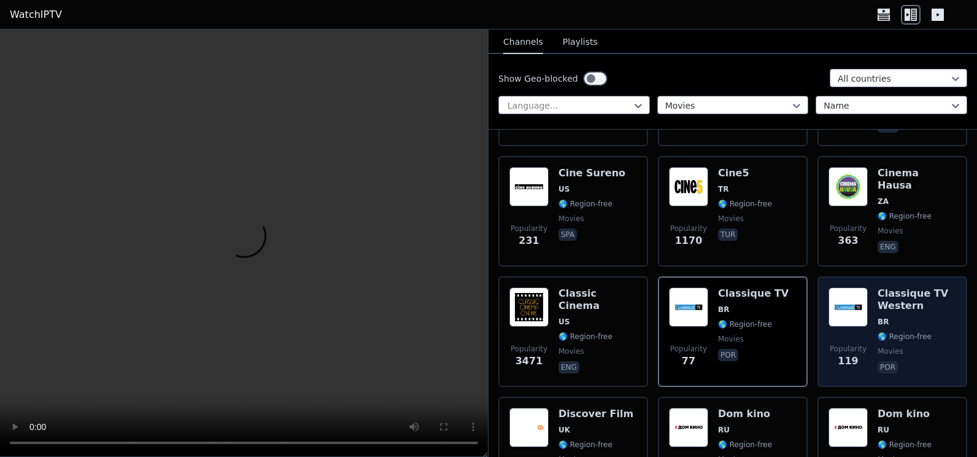
click at [883, 296] on div "Classique TV Western BR 🌎 Region-free movies por" at bounding box center [917, 331] width 79 height 88
